Goal: Navigation & Orientation: Find specific page/section

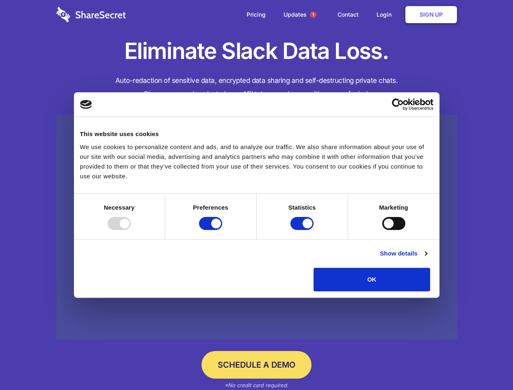
click at [131, 230] on div at bounding box center [119, 223] width 23 height 13
click at [222, 230] on input "Preferences" at bounding box center [210, 223] width 23 height 13
checkbox input "false"
click at [303, 230] on input "Statistics" at bounding box center [301, 223] width 23 height 13
checkbox input "false"
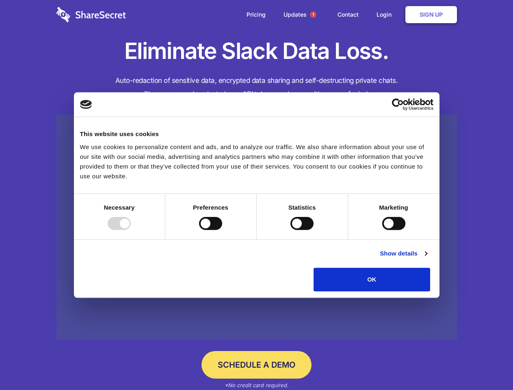
click at [382, 230] on input "Marketing" at bounding box center [393, 223] width 23 height 13
checkbox input "true"
click at [427, 258] on link "Show details" at bounding box center [403, 253] width 47 height 10
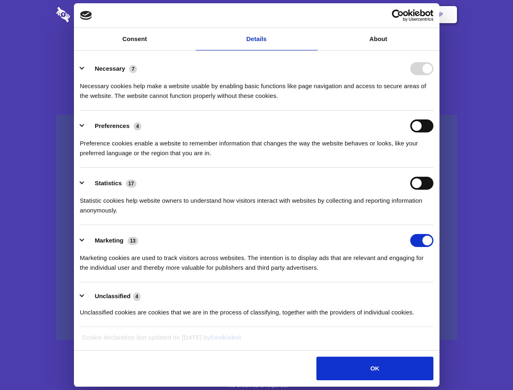
click at [433, 110] on li "Necessary 7 Necessary cookies help make a website usable by enabling basic func…" at bounding box center [256, 81] width 353 height 57
click at [313, 15] on span "1" at bounding box center [313, 14] width 6 height 6
